Goal: Transaction & Acquisition: Purchase product/service

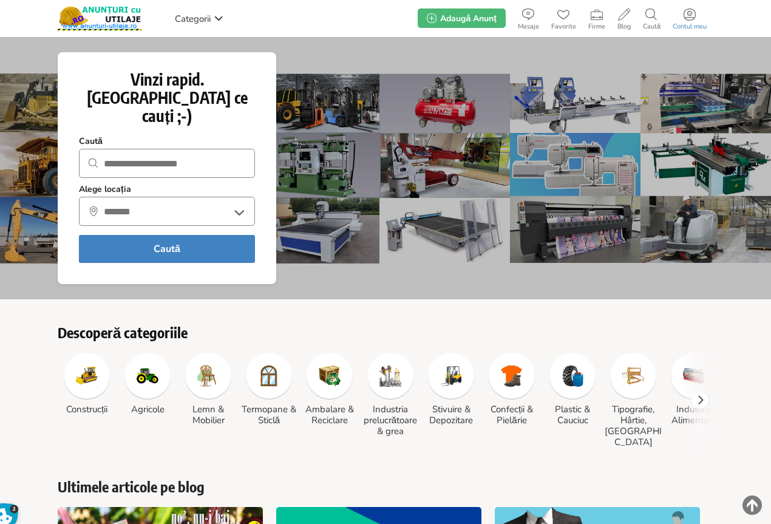
click at [696, 18] on span at bounding box center [690, 15] width 46 height 12
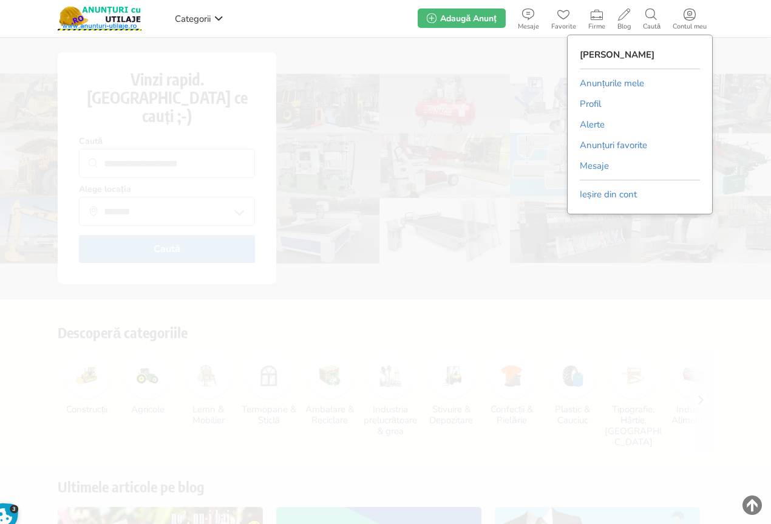
click at [622, 78] on link "Anunțurile mele" at bounding box center [612, 83] width 64 height 18
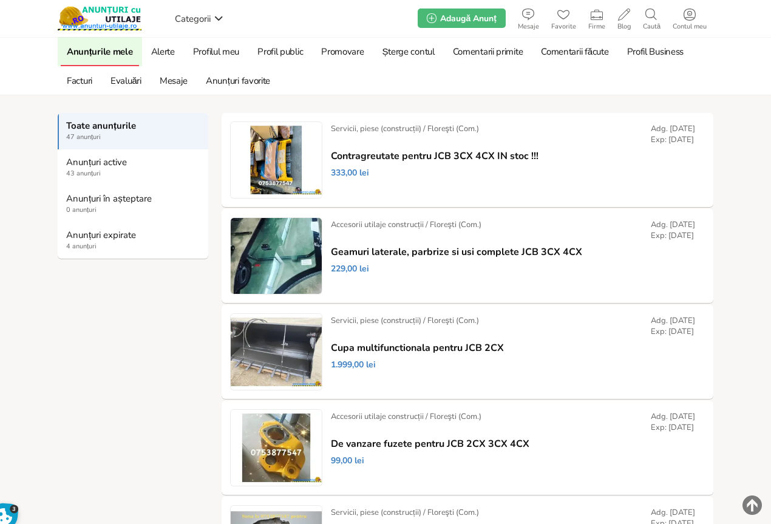
click at [346, 49] on link "Promovare" at bounding box center [342, 51] width 55 height 29
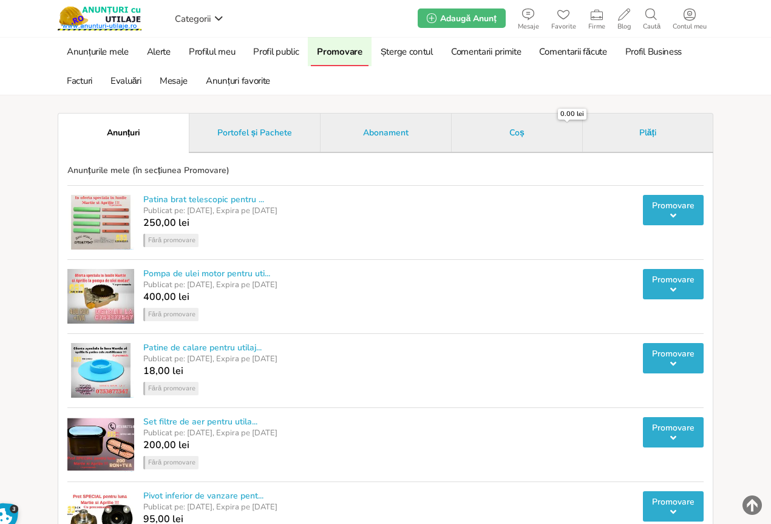
click at [268, 125] on link "Portofel și Pachete" at bounding box center [254, 132] width 131 height 39
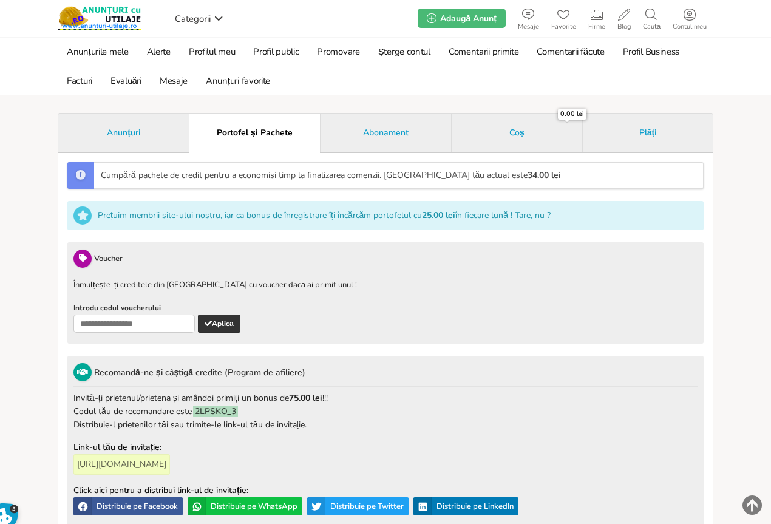
click at [115, 131] on span "Anunțuri" at bounding box center [123, 132] width 33 height 9
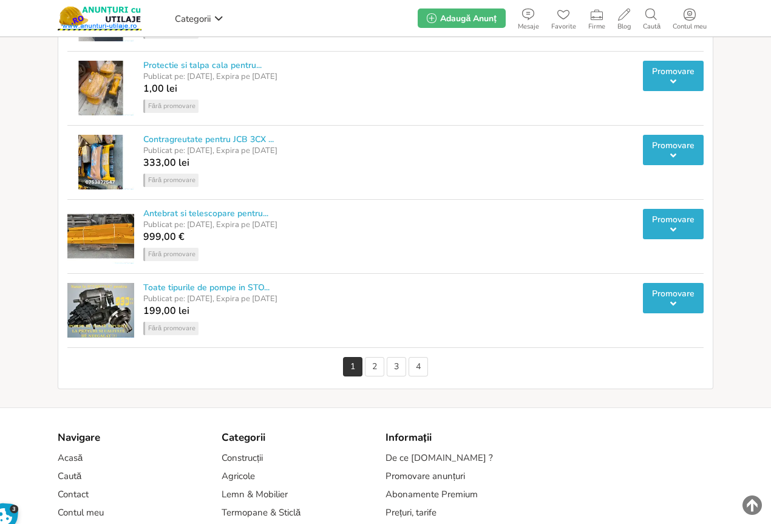
scroll to position [729, 0]
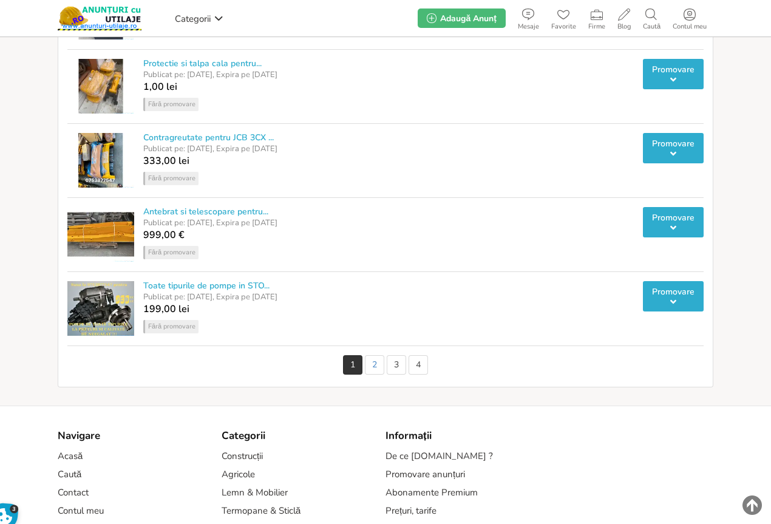
click at [373, 369] on link "2" at bounding box center [374, 364] width 19 height 19
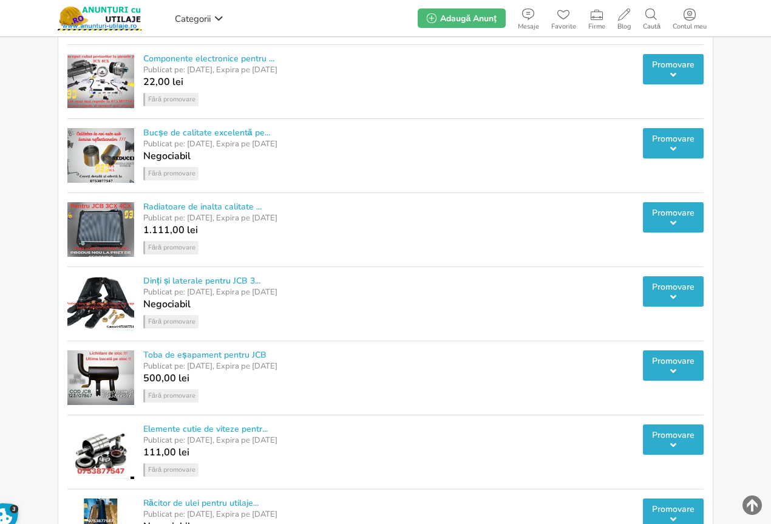
scroll to position [243, 0]
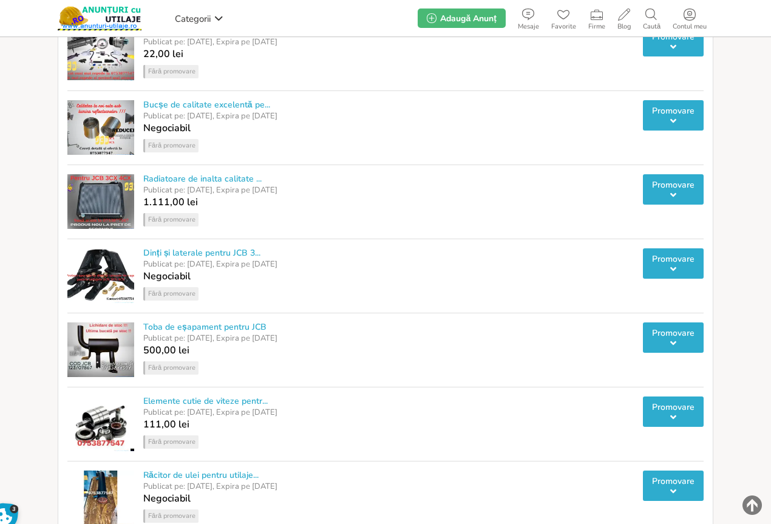
click at [672, 191] on icon at bounding box center [673, 195] width 6 height 10
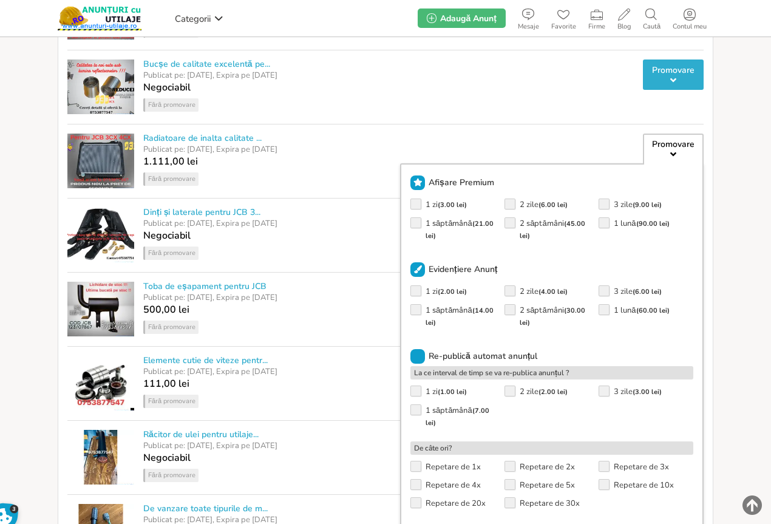
scroll to position [304, 0]
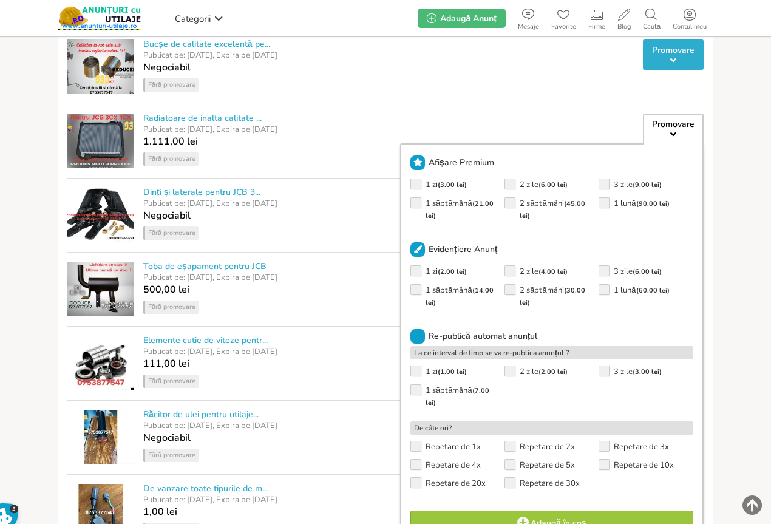
click at [420, 203] on div "1 săptămână ( 21.00 lei )" at bounding box center [457, 209] width 94 height 25
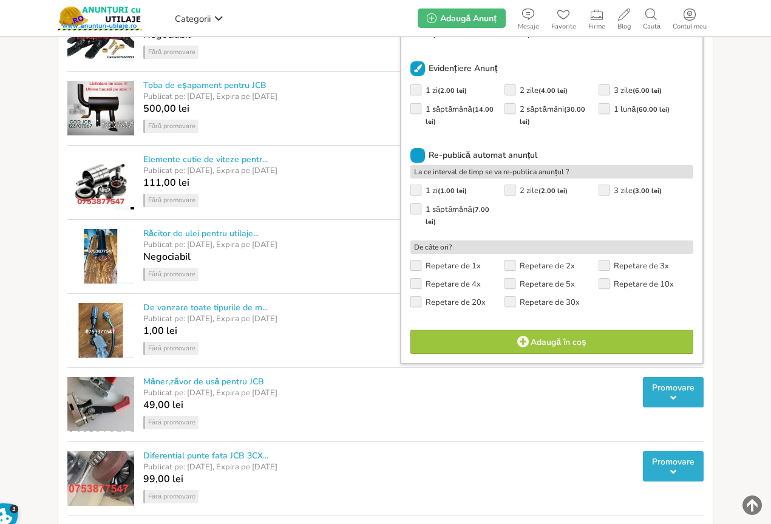
scroll to position [486, 0]
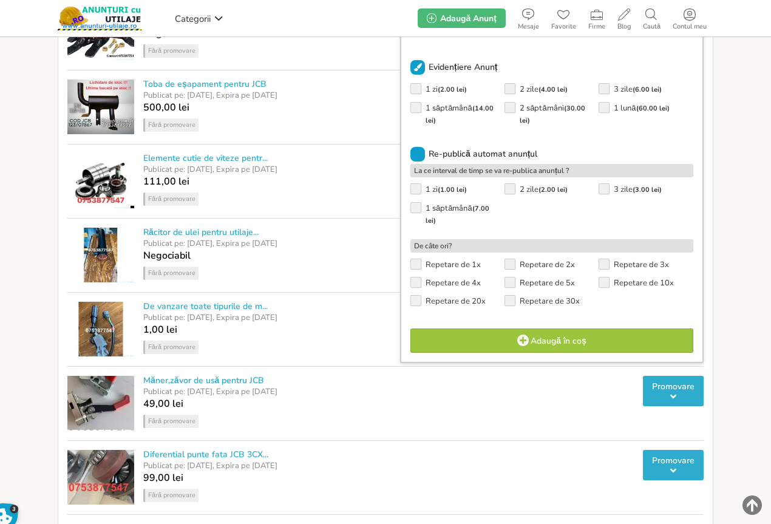
click at [566, 332] on link "Adaugă în coș" at bounding box center [551, 341] width 283 height 24
click at [566, 336] on link "Succes! Du-te la coș" at bounding box center [551, 341] width 283 height 24
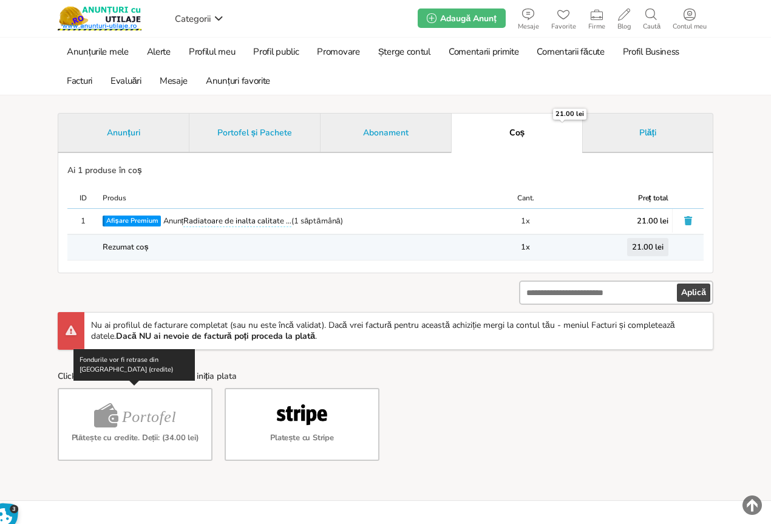
click at [151, 407] on em "Portofel" at bounding box center [149, 417] width 54 height 29
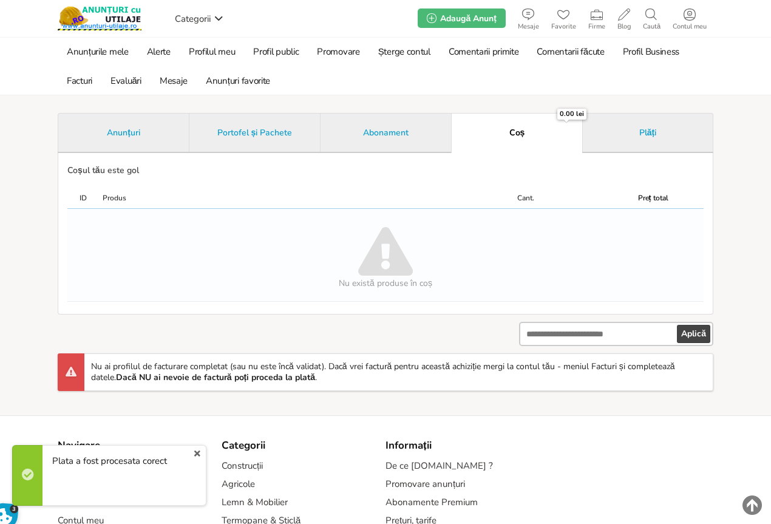
click at [259, 327] on div "Anunțuri Portofel și Pachete Abonament Coș 0.00 lei Plăți Coșul tău este gol ID…" at bounding box center [386, 255] width 656 height 284
click at [197, 453] on link "x" at bounding box center [197, 453] width 16 height 15
click at [134, 129] on span "Anunțuri" at bounding box center [123, 132] width 33 height 9
